Goal: Information Seeking & Learning: Check status

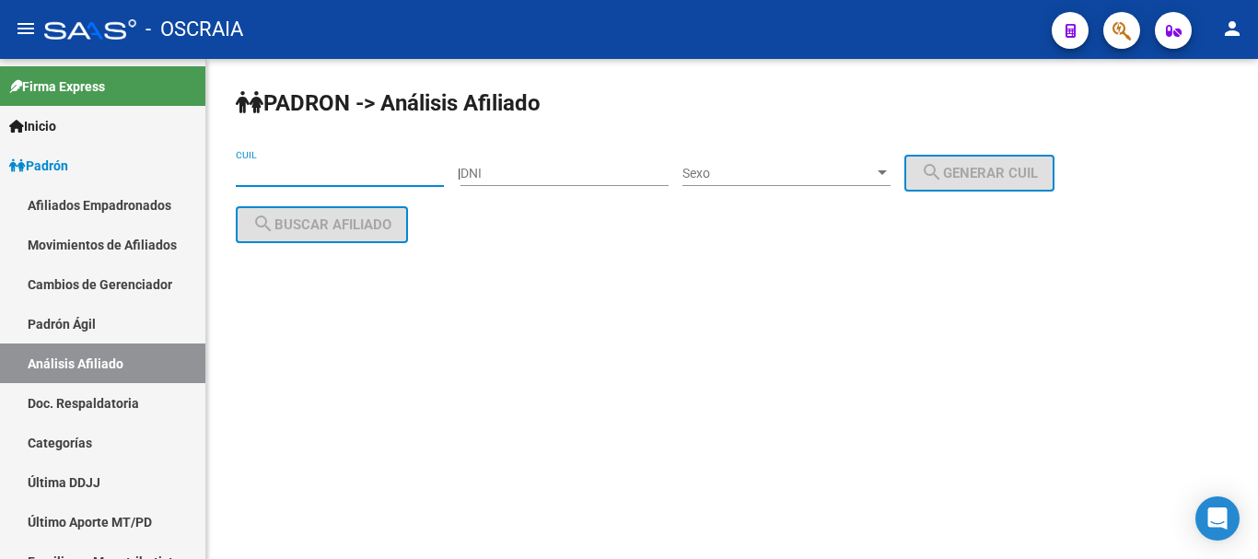
click at [374, 171] on input "CUIL" at bounding box center [340, 174] width 208 height 16
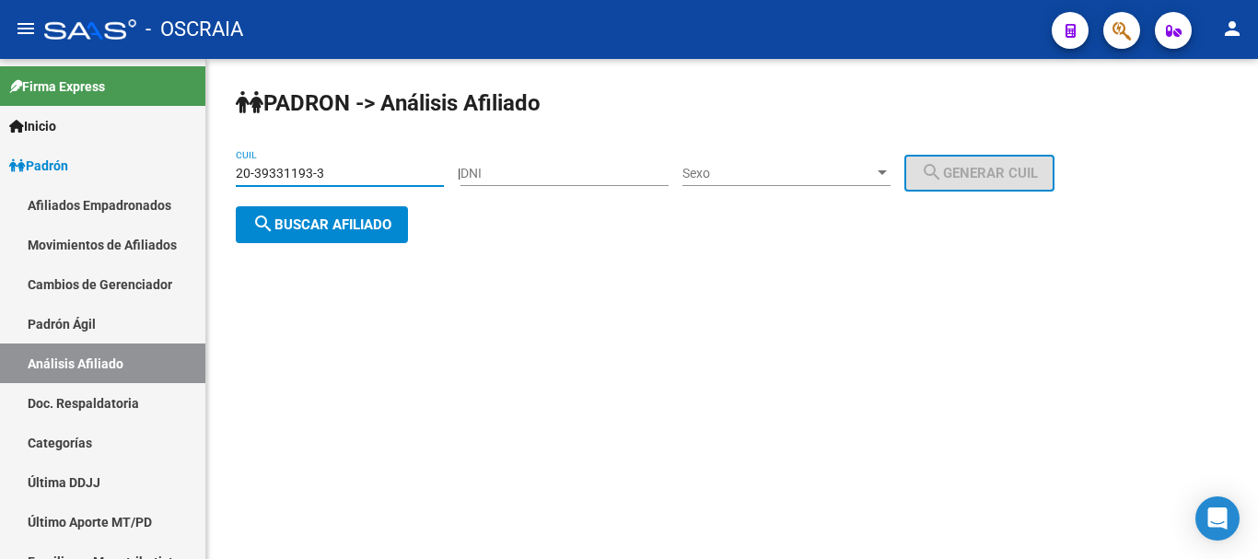
type input "20-39331193-3"
click at [375, 220] on span "search Buscar afiliado" at bounding box center [321, 224] width 139 height 17
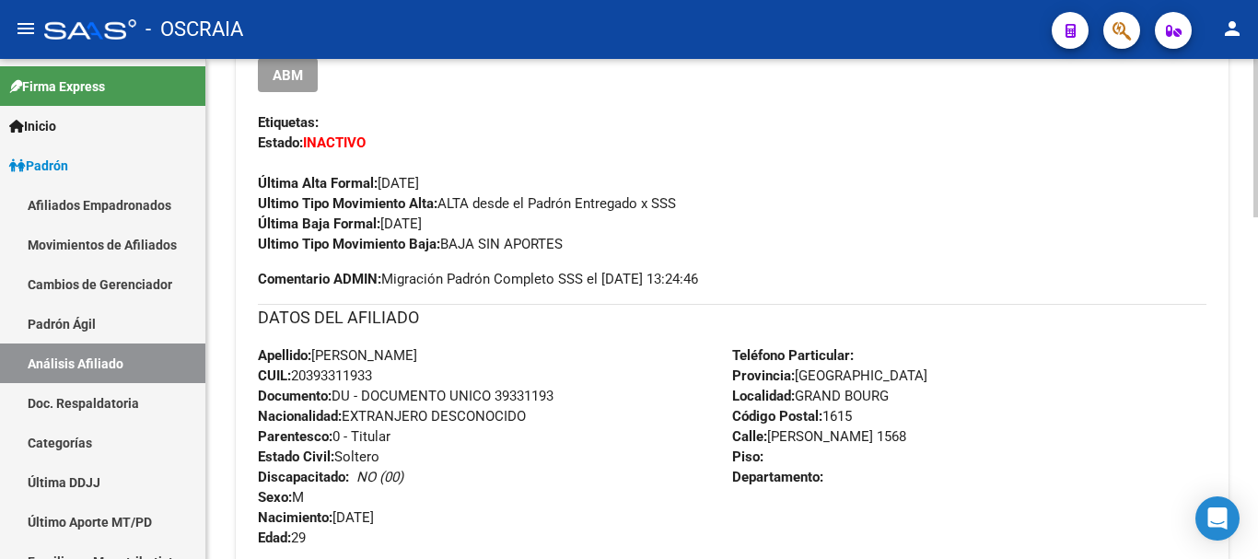
scroll to position [552, 0]
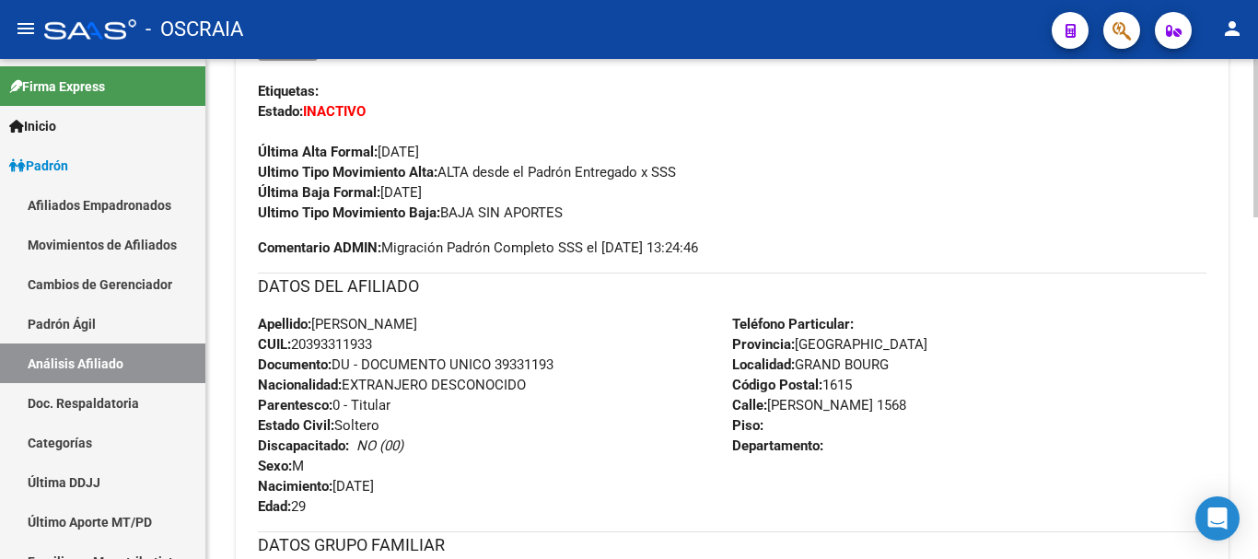
click at [972, 209] on div "Ultimo Tipo Movimiento Baja: BAJA SIN APORTES" at bounding box center [732, 213] width 948 height 20
click at [101, 330] on link "Padrón Ágil" at bounding box center [102, 324] width 205 height 40
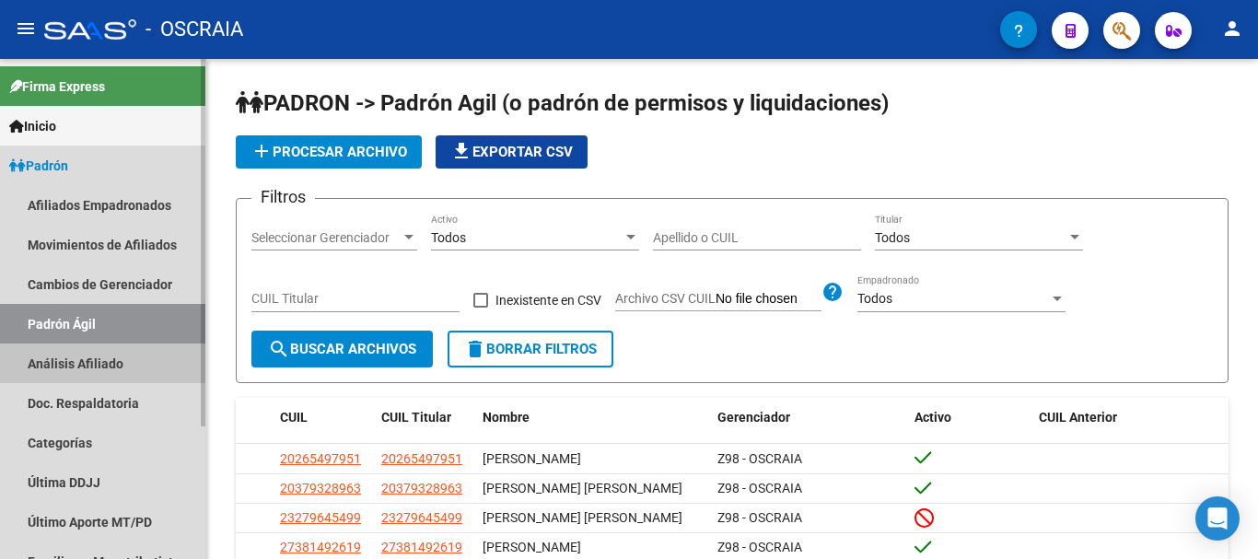
click at [103, 355] on link "Análisis Afiliado" at bounding box center [102, 363] width 205 height 40
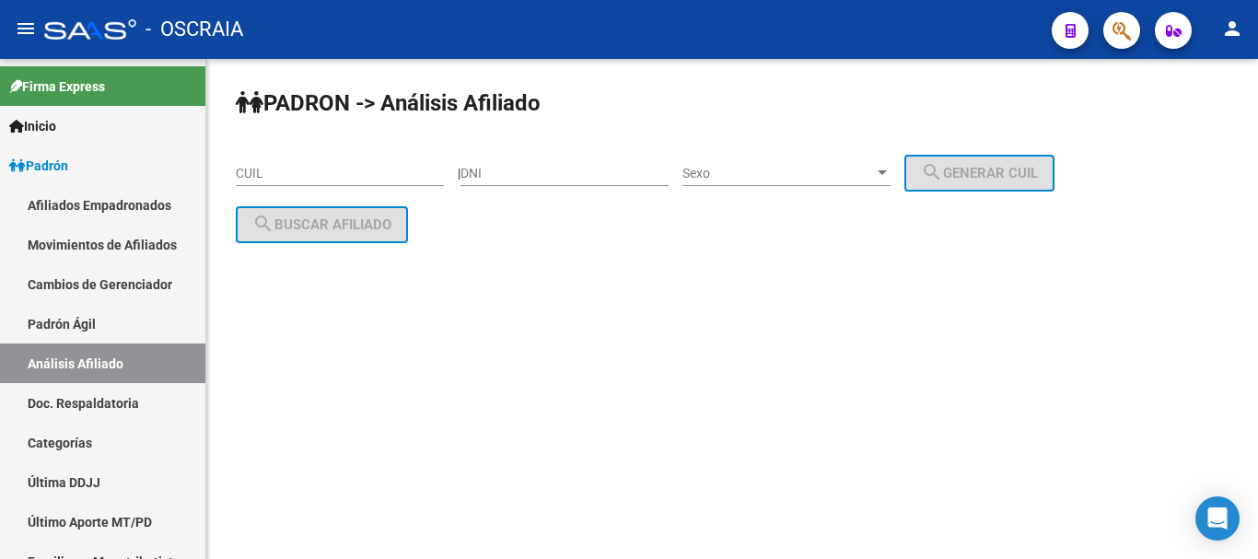
click at [296, 175] on input "CUIL" at bounding box center [340, 174] width 208 height 16
paste input "20-12222359-1"
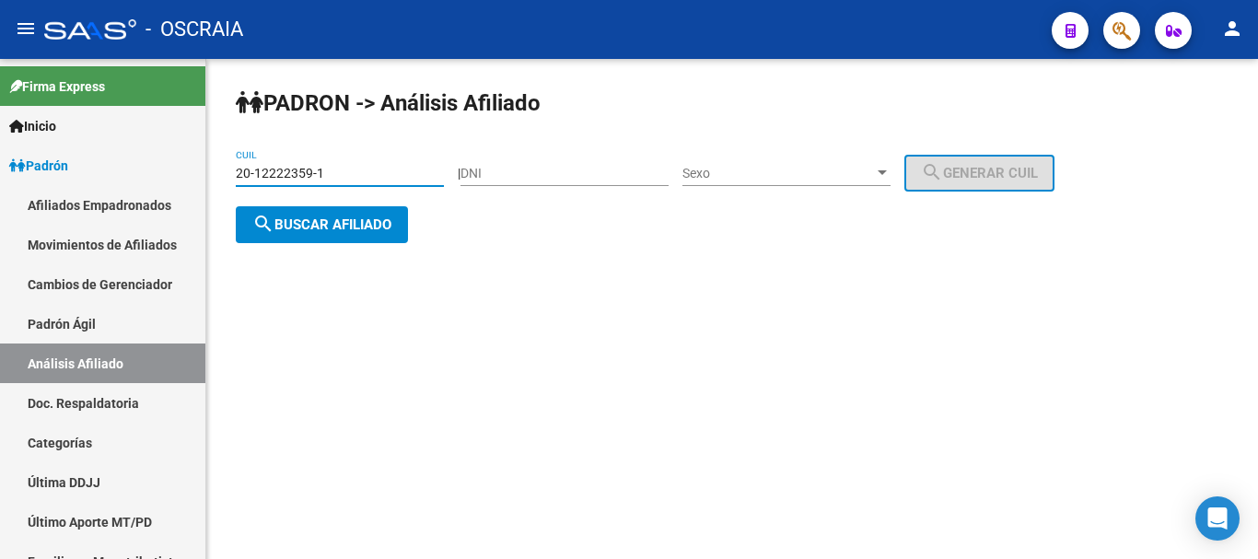
type input "20-12222359-1"
click at [335, 226] on span "search Buscar afiliado" at bounding box center [321, 224] width 139 height 17
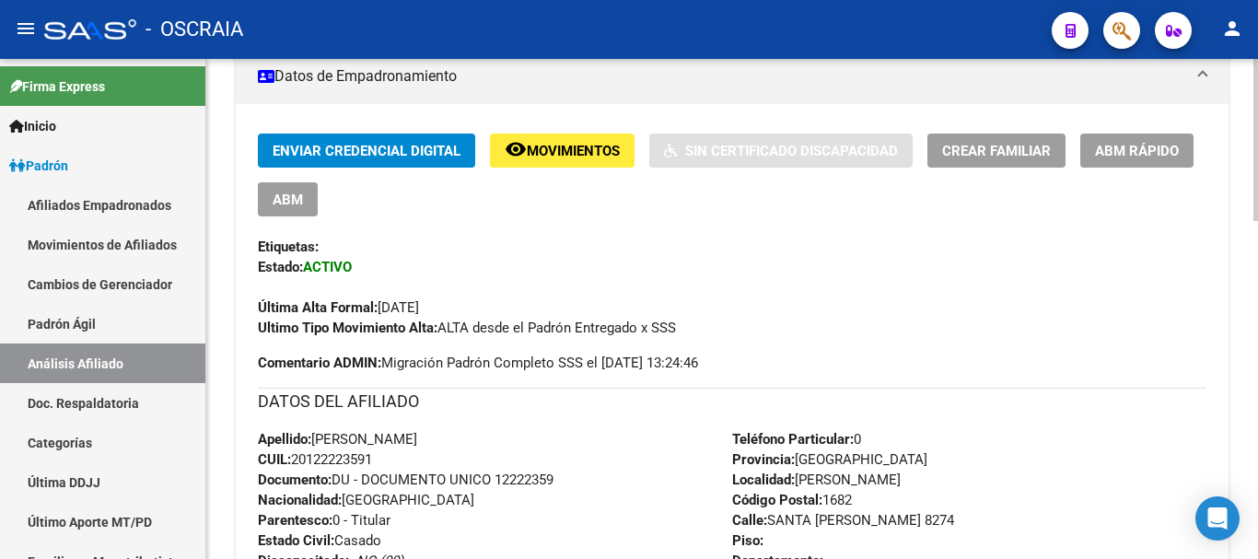
scroll to position [394, 0]
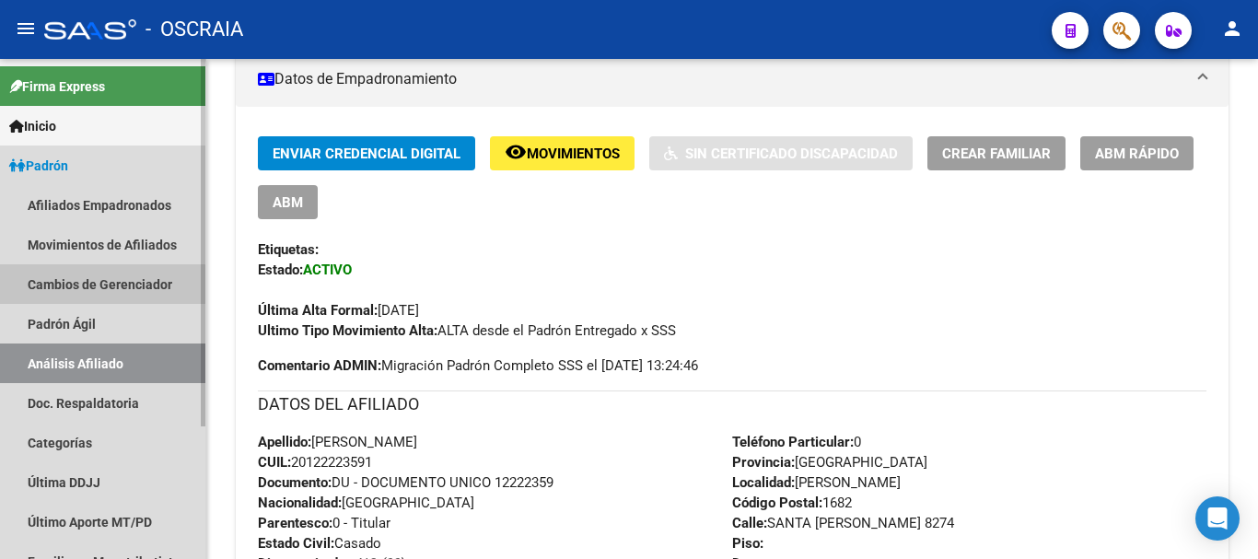
click at [83, 298] on link "Cambios de Gerenciador" at bounding box center [102, 284] width 205 height 40
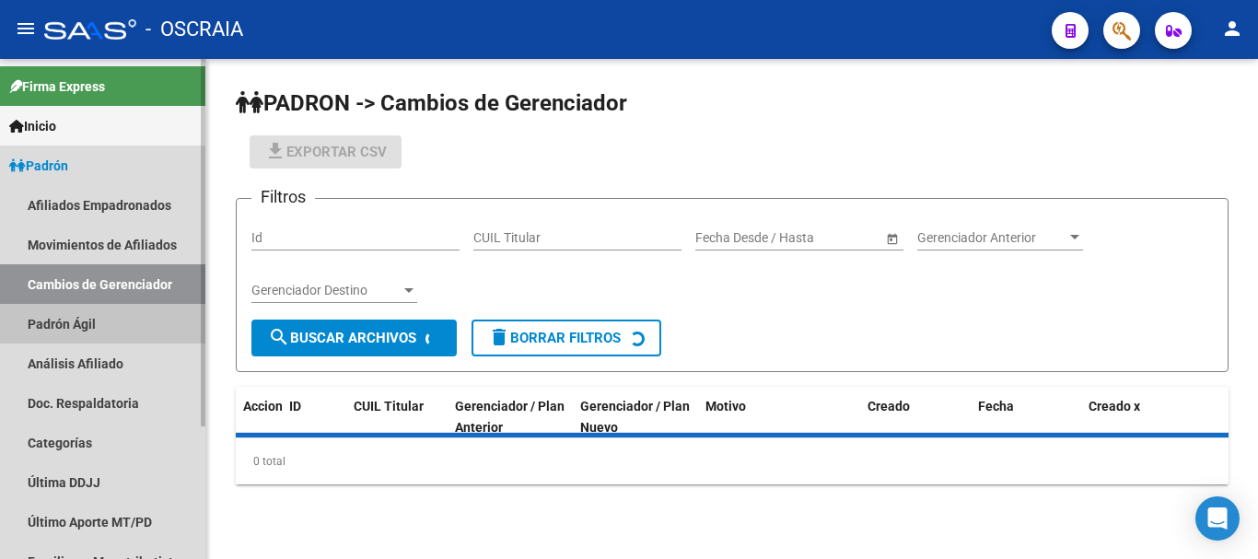
click at [83, 309] on link "Padrón Ágil" at bounding box center [102, 324] width 205 height 40
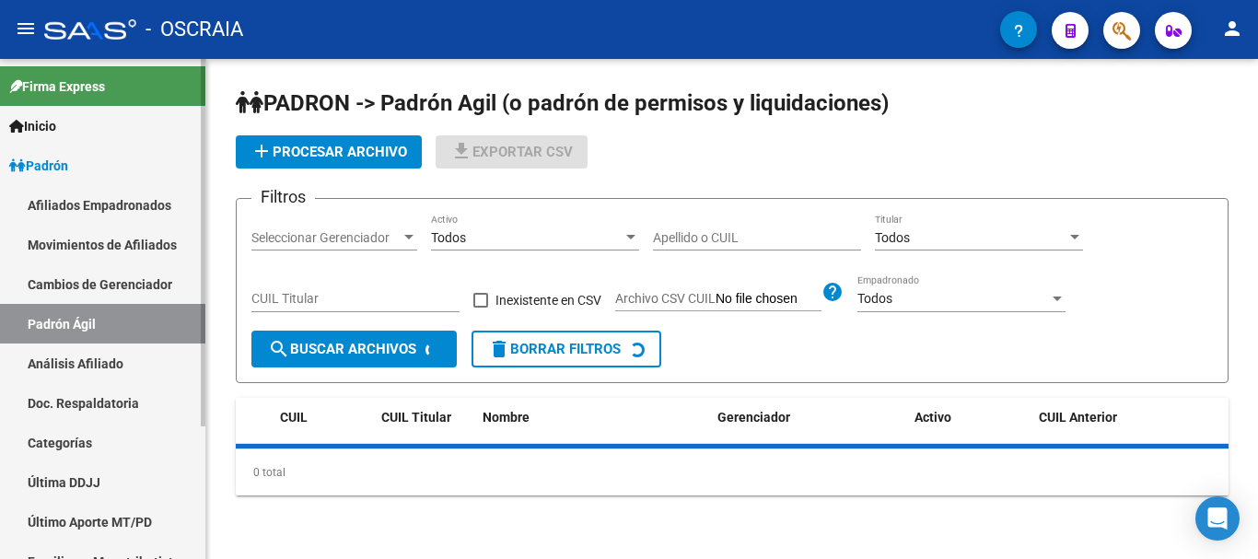
click at [84, 367] on link "Análisis Afiliado" at bounding box center [102, 363] width 205 height 40
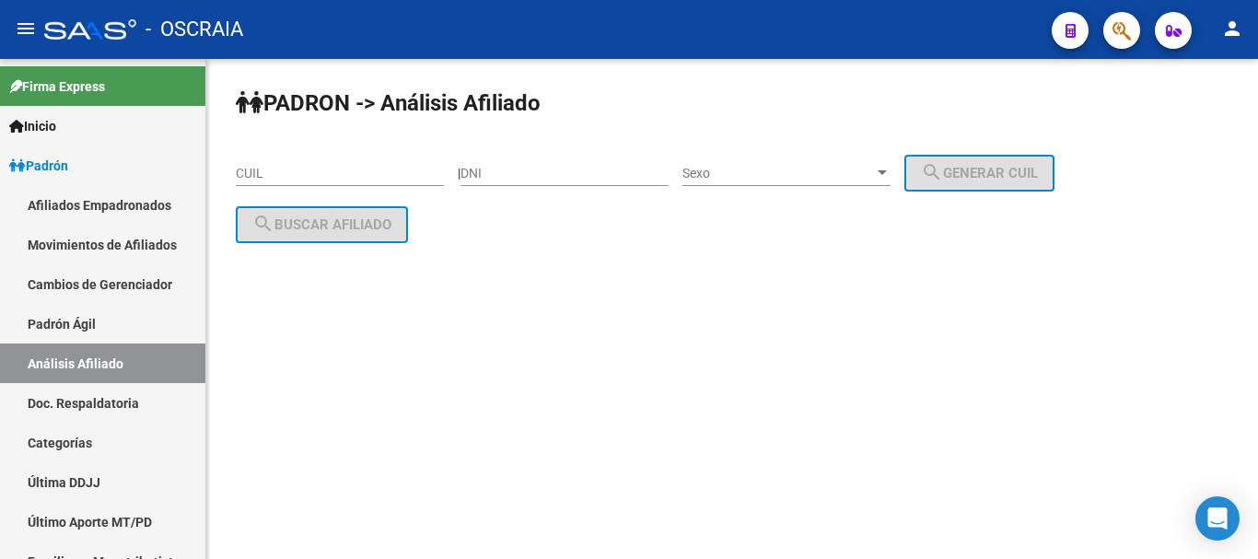
click at [349, 177] on input "CUIL" at bounding box center [340, 174] width 208 height 16
paste input "20-12222359-1"
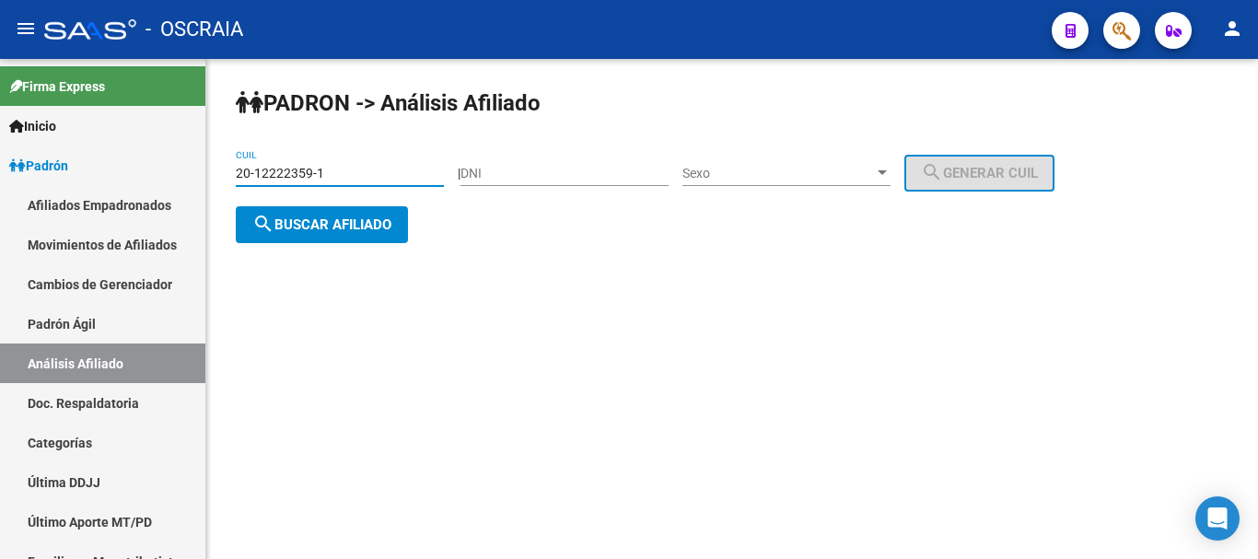
type input "20-12222359-1"
click at [342, 219] on span "search Buscar afiliado" at bounding box center [321, 224] width 139 height 17
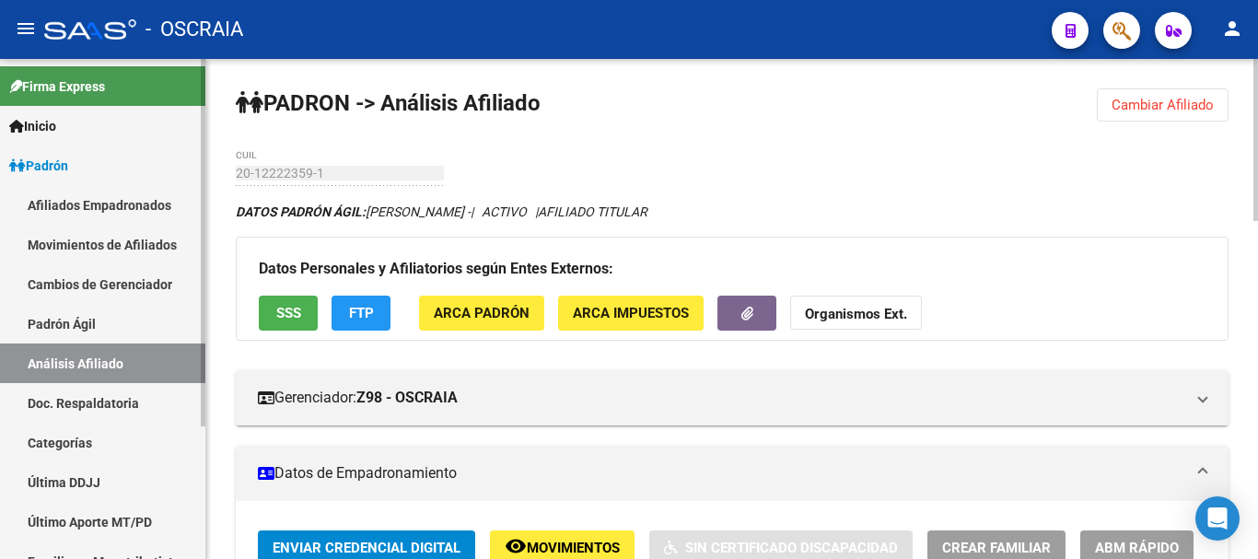
click at [97, 365] on link "Análisis Afiliado" at bounding box center [102, 363] width 205 height 40
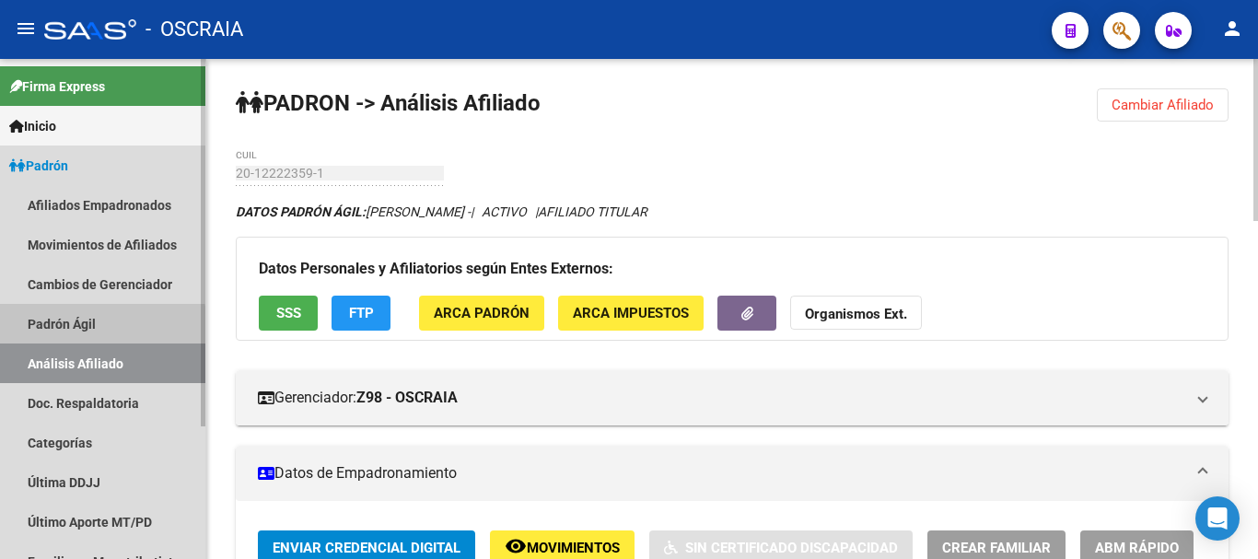
click at [95, 331] on link "Padrón Ágil" at bounding box center [102, 324] width 205 height 40
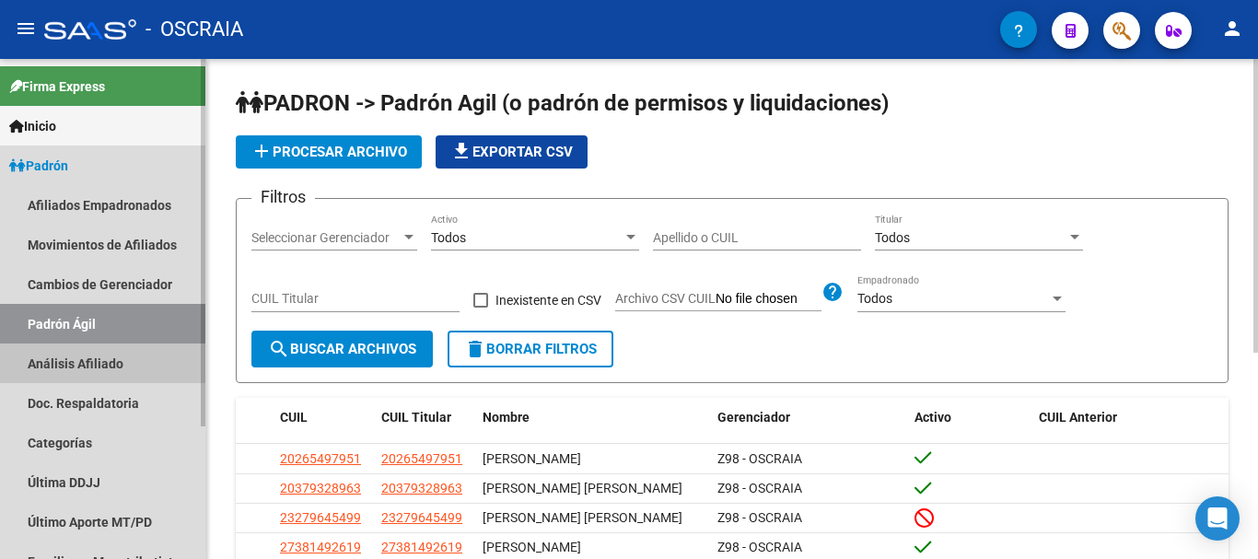
click at [96, 352] on link "Análisis Afiliado" at bounding box center [102, 363] width 205 height 40
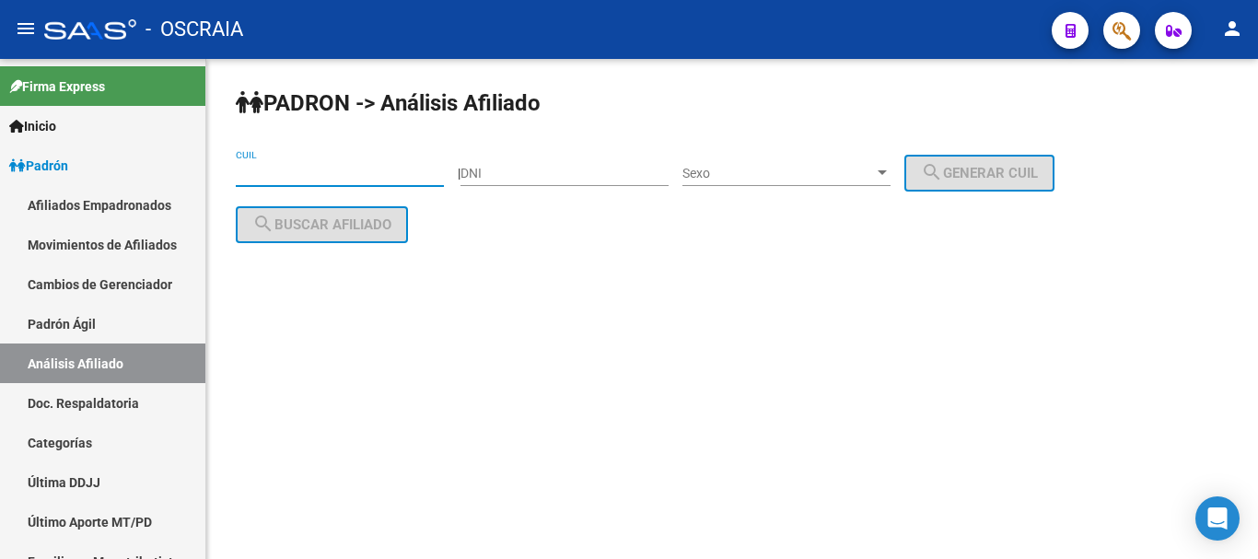
click at [273, 177] on input "CUIL" at bounding box center [340, 174] width 208 height 16
drag, startPoint x: 282, startPoint y: 161, endPoint x: 890, endPoint y: 304, distance: 625.1
click at [890, 304] on mat-sidenav-content "PADRON -> Análisis Afiliado CUIL | DNI Sexo Sexo search Generar CUIL search Bus…" at bounding box center [731, 309] width 1051 height 500
click at [278, 169] on input "CUIL" at bounding box center [340, 174] width 208 height 16
paste input "20-27200837-0"
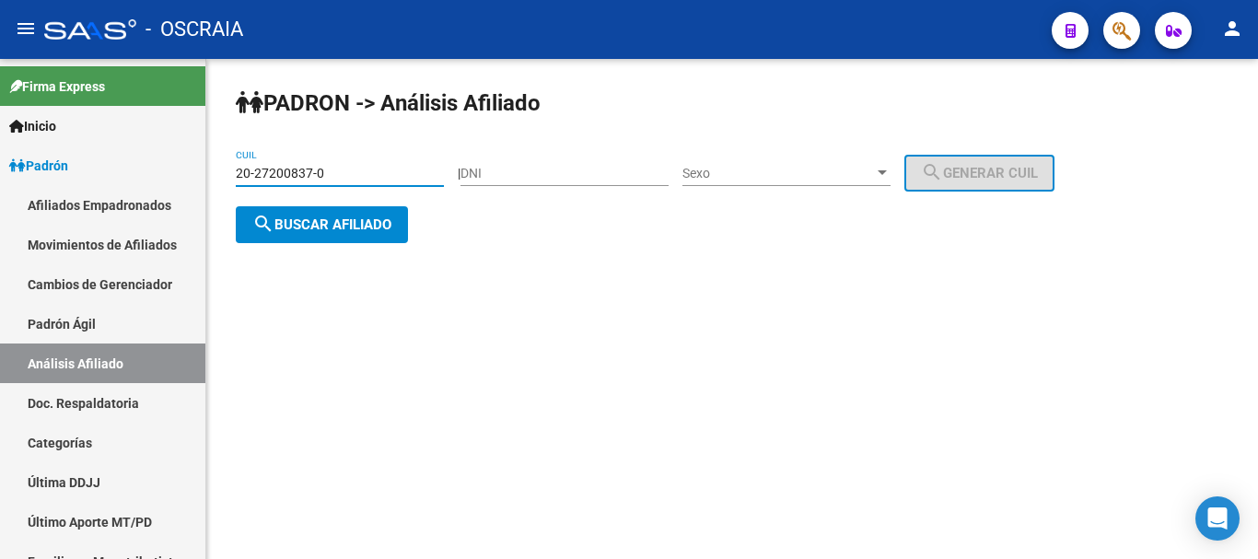
type input "20-27200837-0"
click at [354, 226] on span "search Buscar afiliado" at bounding box center [321, 224] width 139 height 17
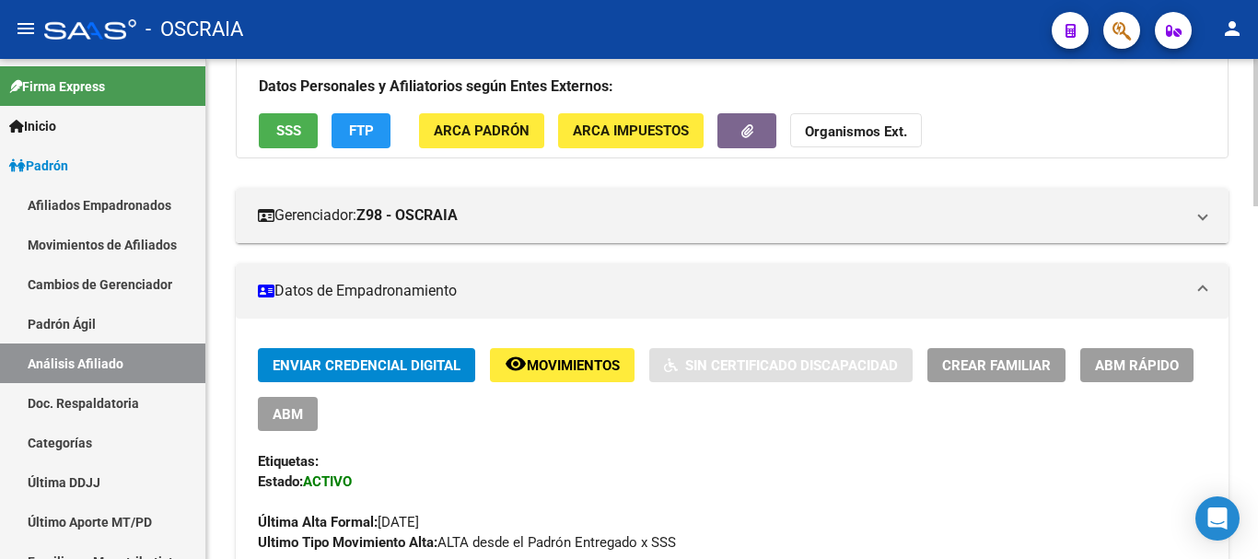
scroll to position [276, 0]
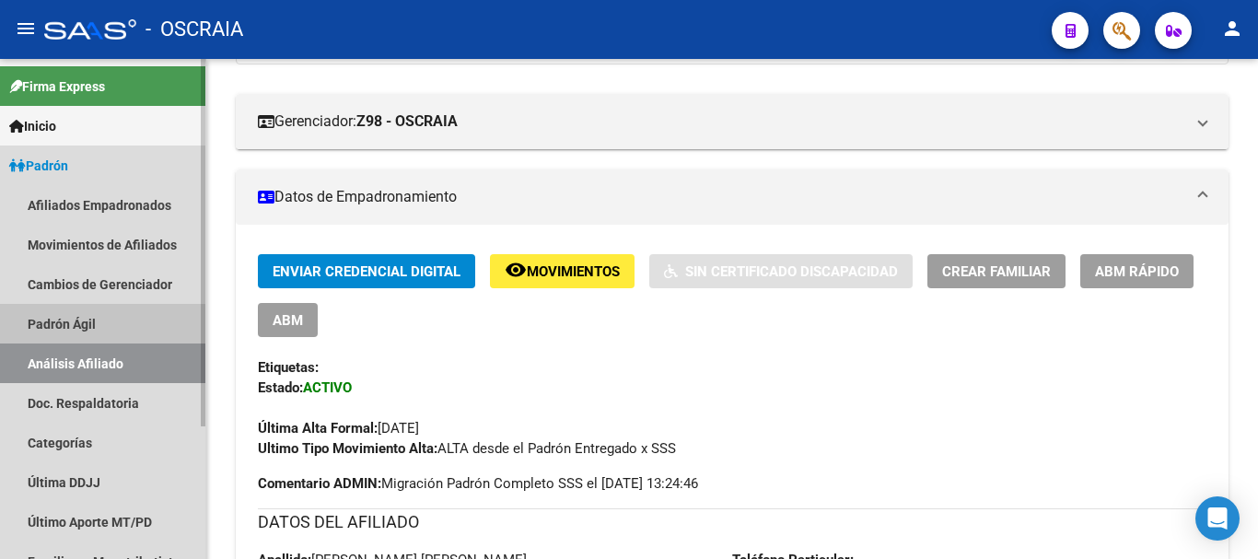
click at [76, 322] on link "Padrón Ágil" at bounding box center [102, 324] width 205 height 40
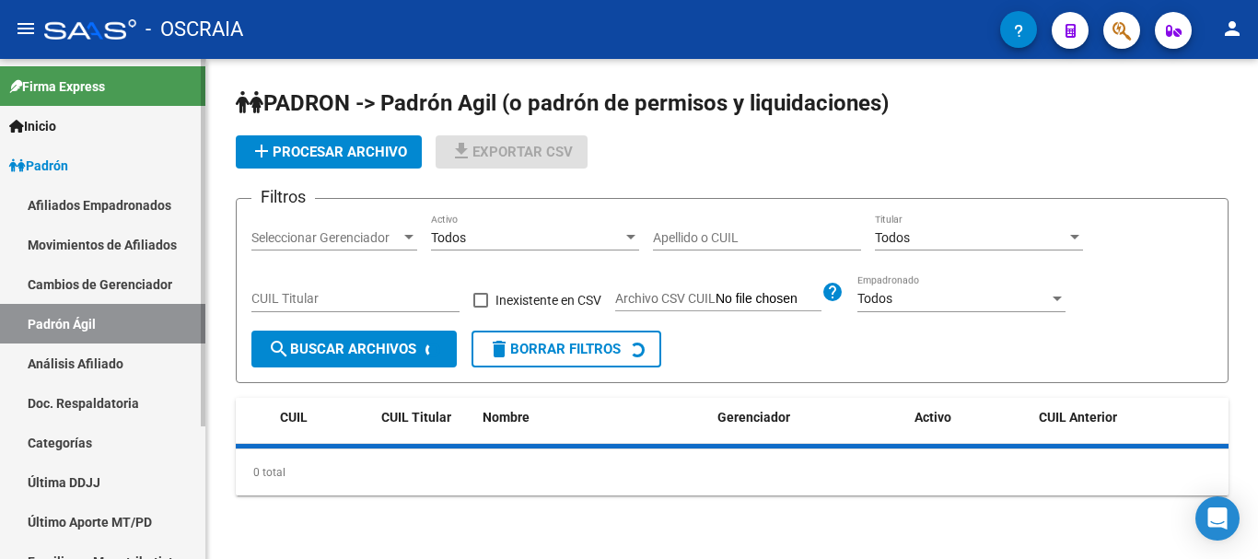
click at [79, 359] on link "Análisis Afiliado" at bounding box center [102, 363] width 205 height 40
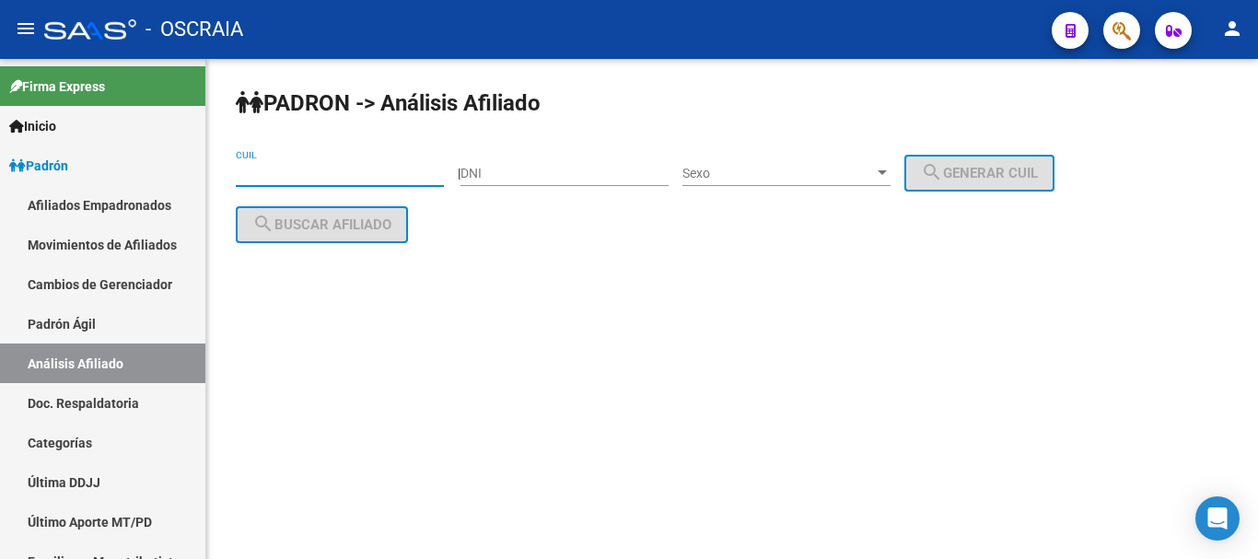
click at [341, 172] on input "CUIL" at bounding box center [340, 174] width 208 height 16
paste input "20-27237973-5"
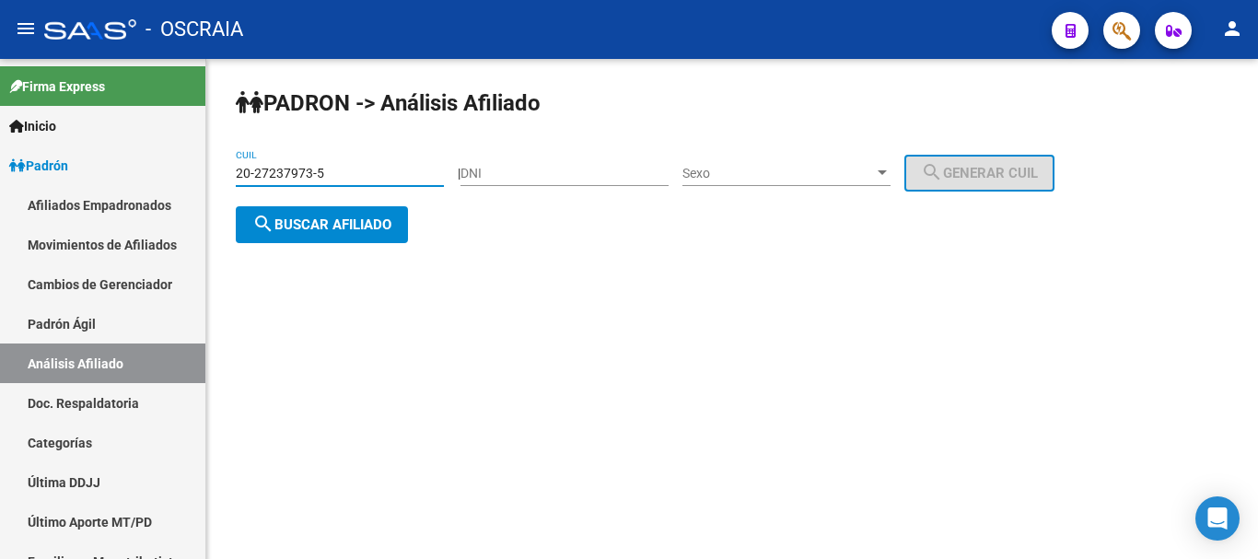
type input "20-27237973-5"
click at [352, 230] on span "search Buscar afiliado" at bounding box center [321, 224] width 139 height 17
